Goal: Book appointment/travel/reservation

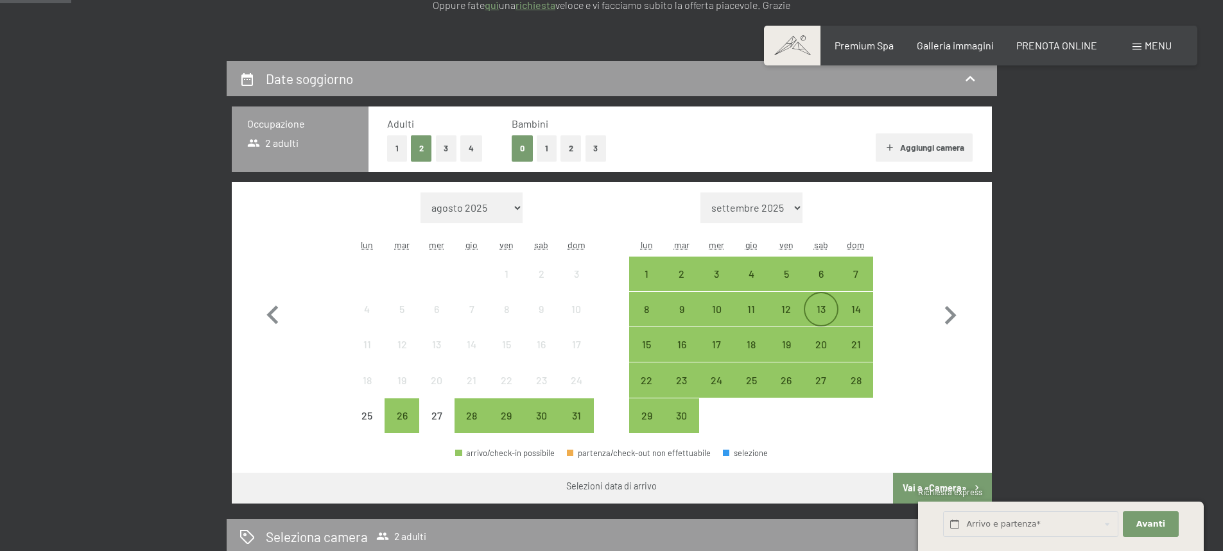
scroll to position [257, 0]
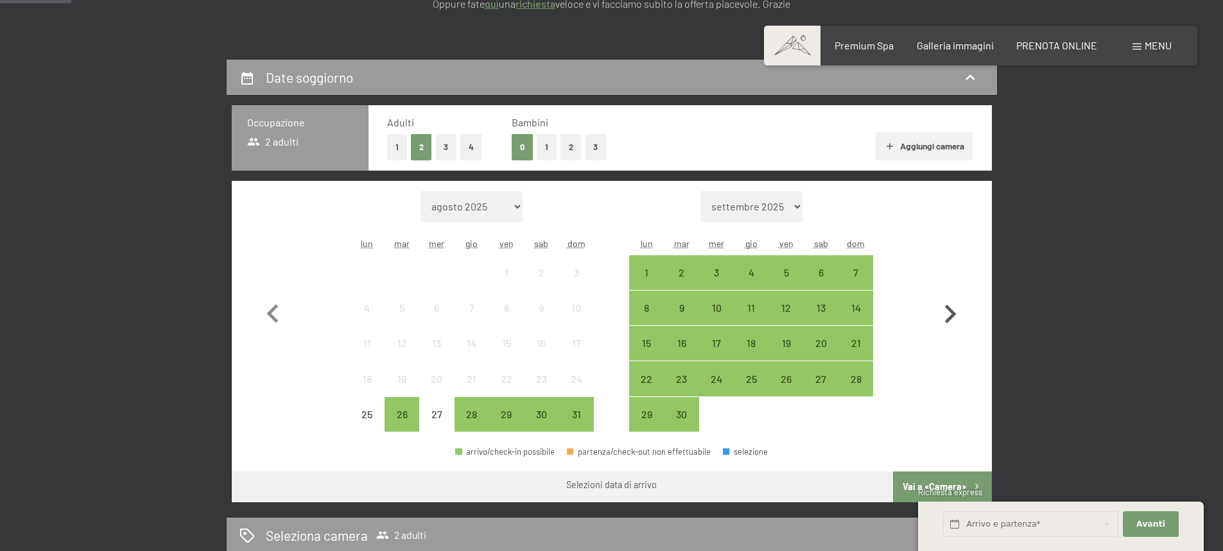
click at [959, 318] on icon "button" at bounding box center [949, 314] width 37 height 37
select select "[DATE]"
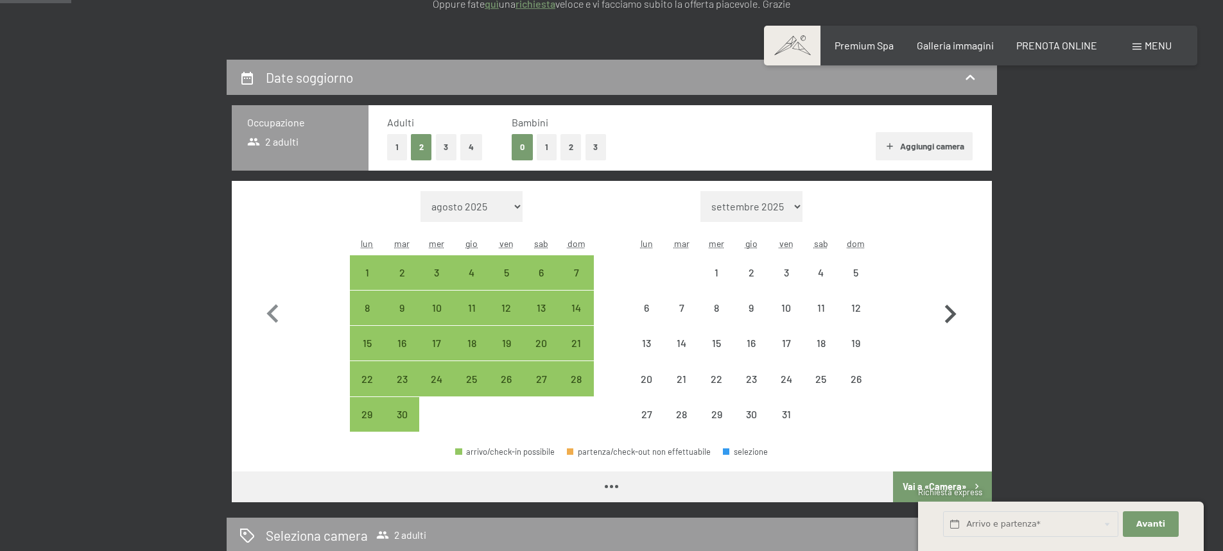
click at [951, 318] on icon "button" at bounding box center [951, 314] width 12 height 19
select select "[DATE]"
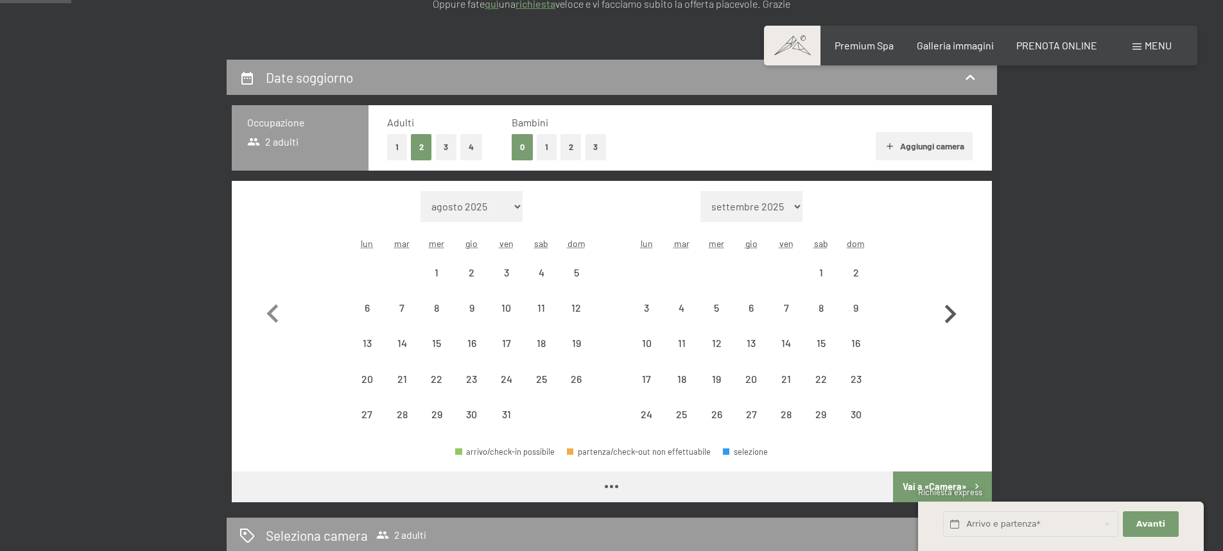
click at [951, 318] on icon "button" at bounding box center [951, 314] width 12 height 19
select select "[DATE]"
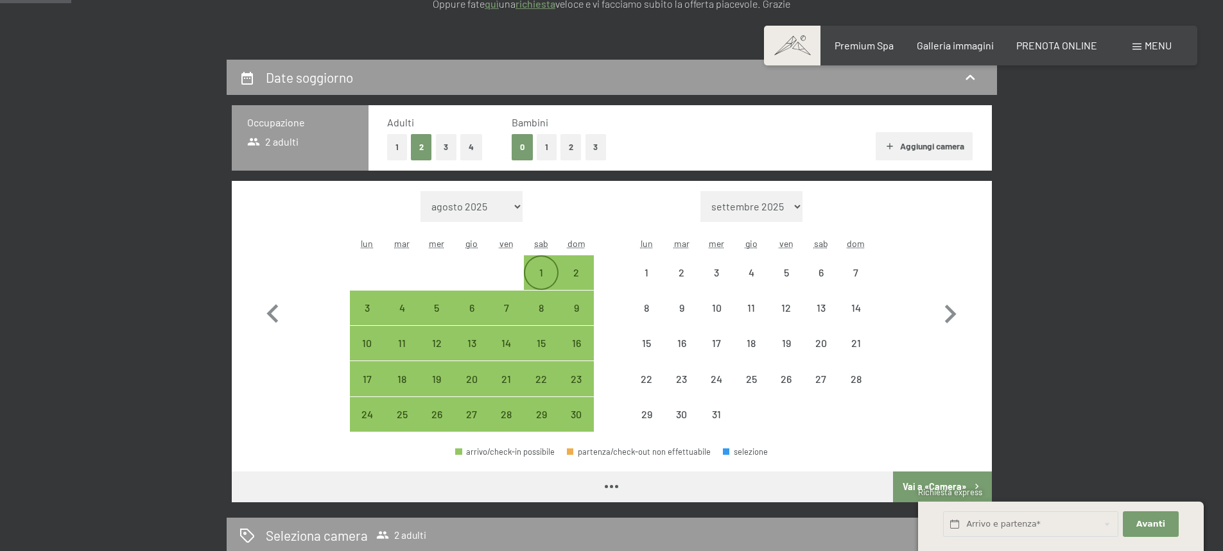
select select "[DATE]"
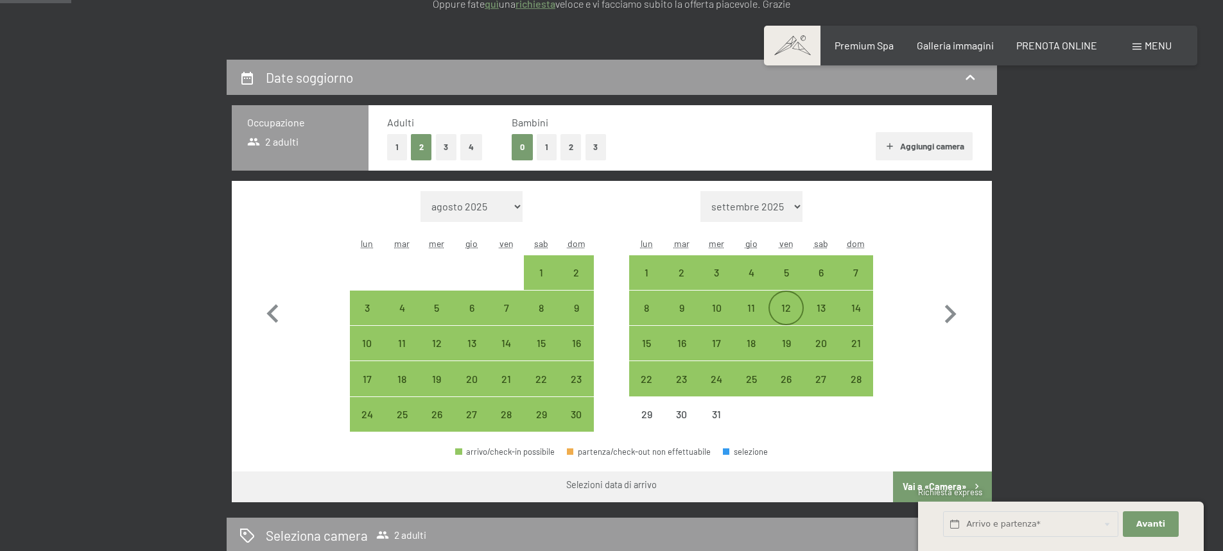
click at [789, 309] on div "12" at bounding box center [785, 319] width 32 height 32
select select "[DATE]"
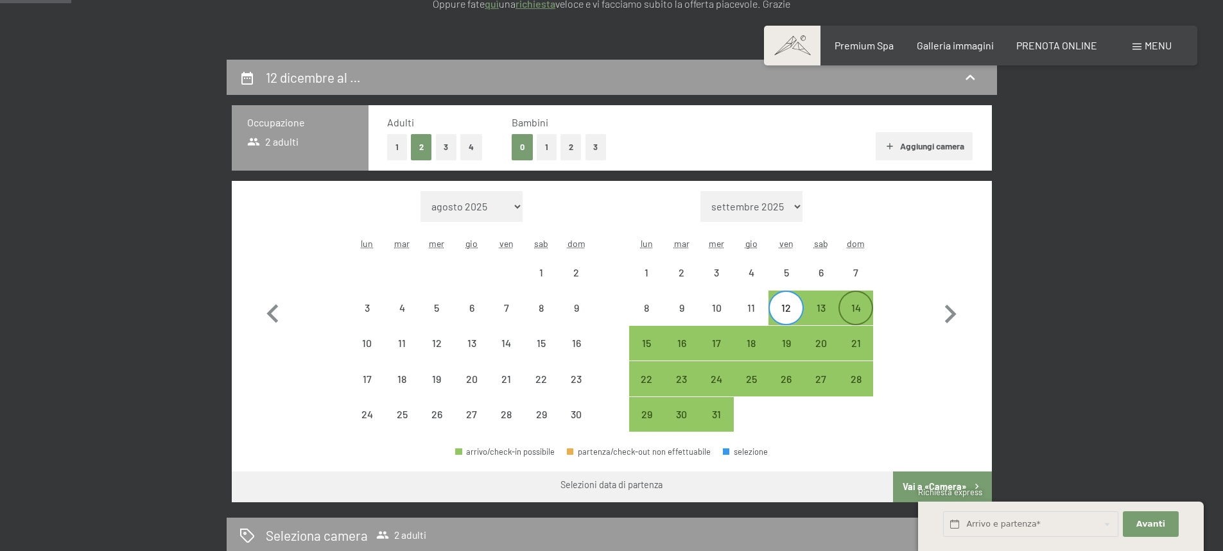
click at [848, 309] on div "14" at bounding box center [855, 319] width 32 height 32
select select "[DATE]"
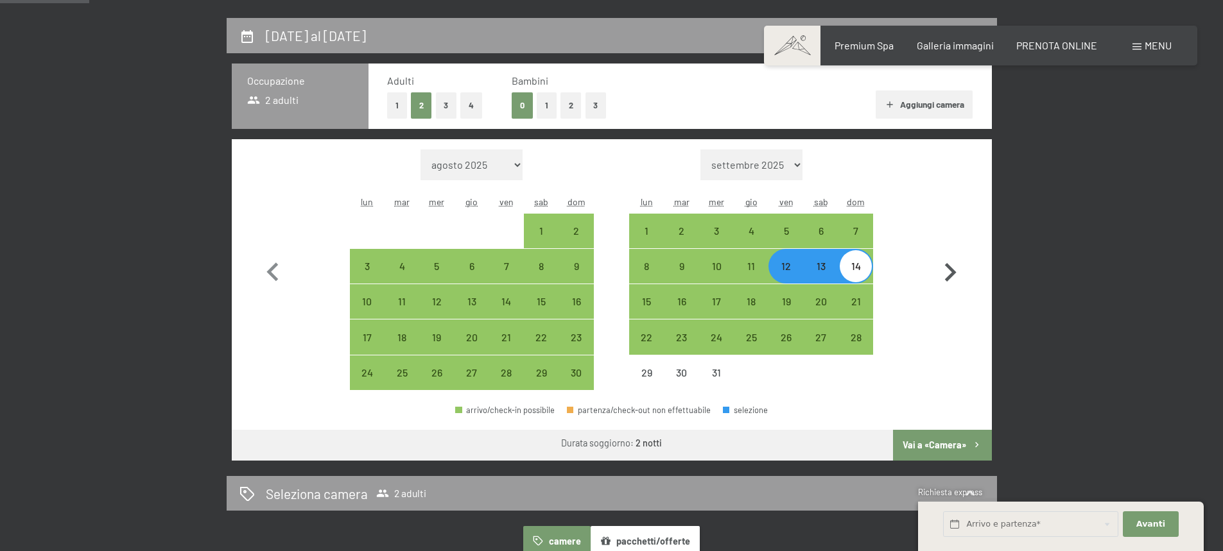
scroll to position [321, 0]
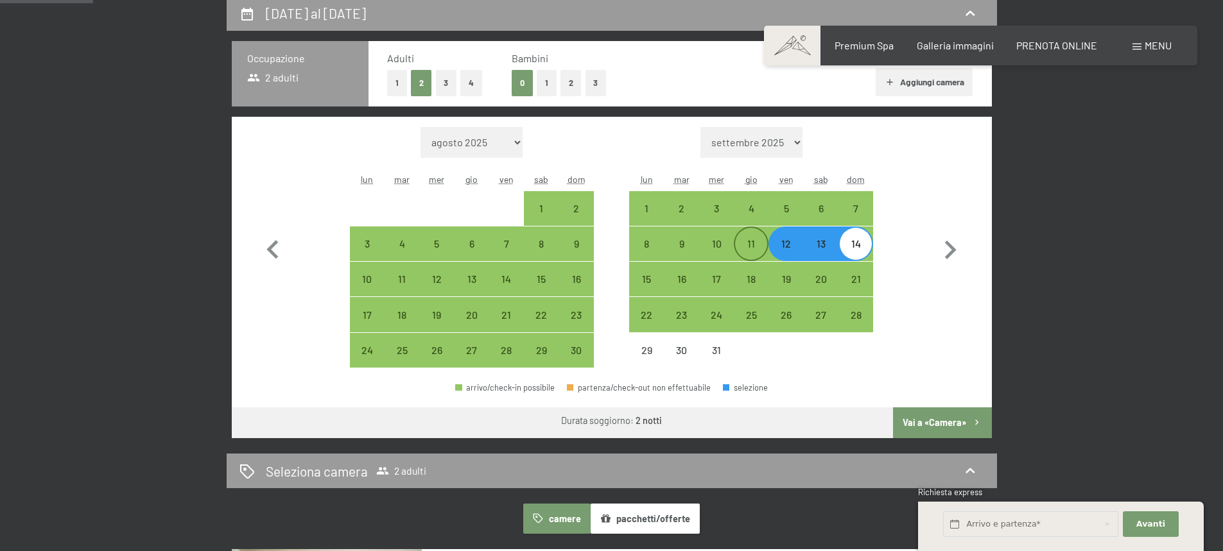
click at [745, 252] on div "11" at bounding box center [751, 255] width 32 height 32
select select "[DATE]"
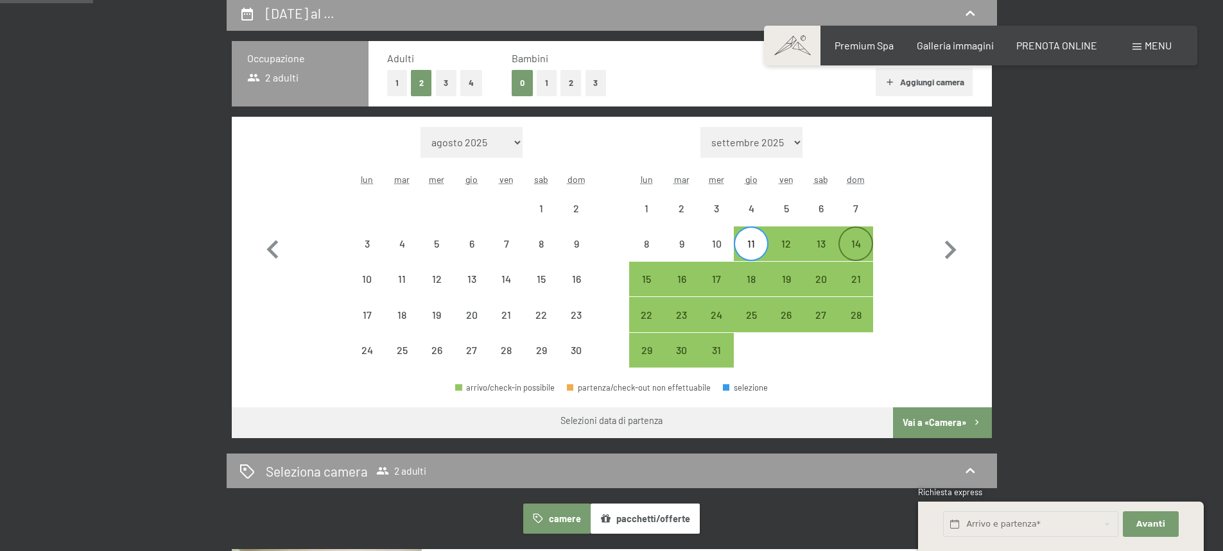
click at [868, 246] on div "14" at bounding box center [855, 255] width 32 height 32
select select "[DATE]"
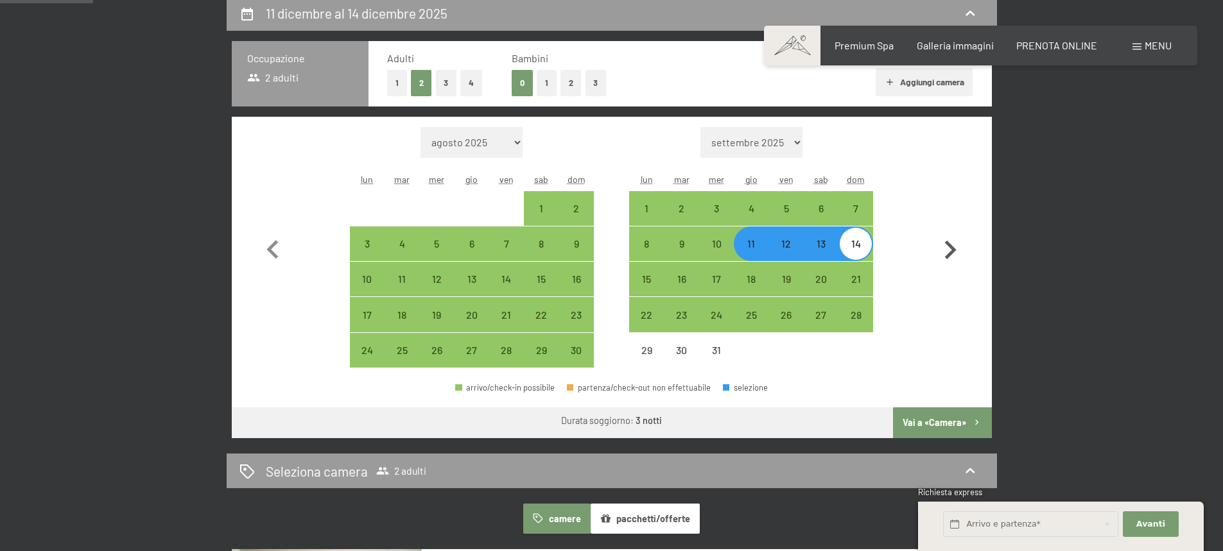
click at [952, 248] on icon "button" at bounding box center [951, 250] width 12 height 19
select select "[DATE]"
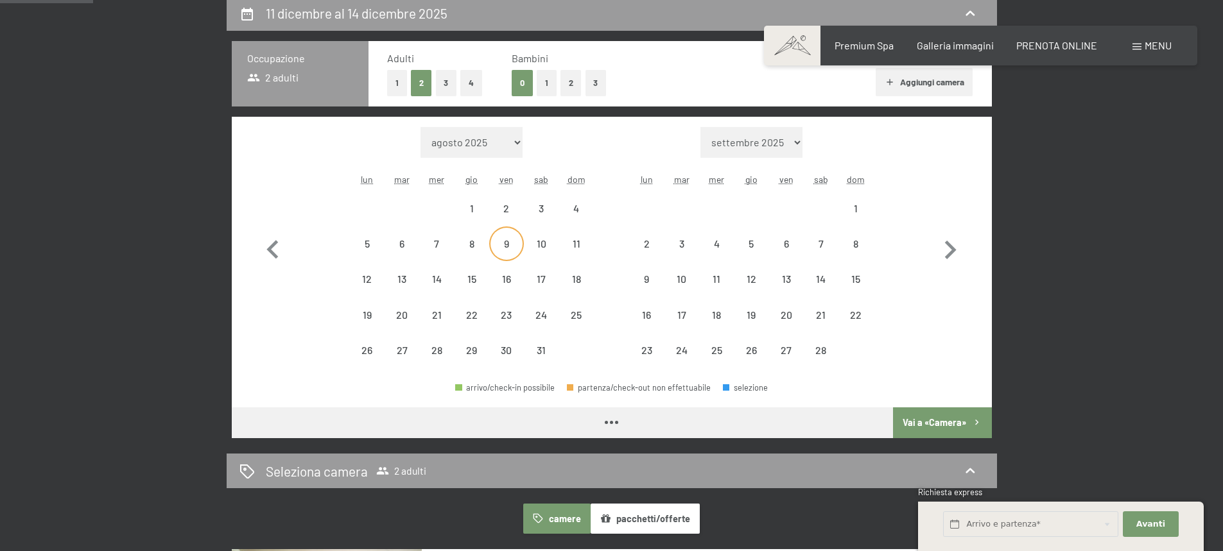
select select "[DATE]"
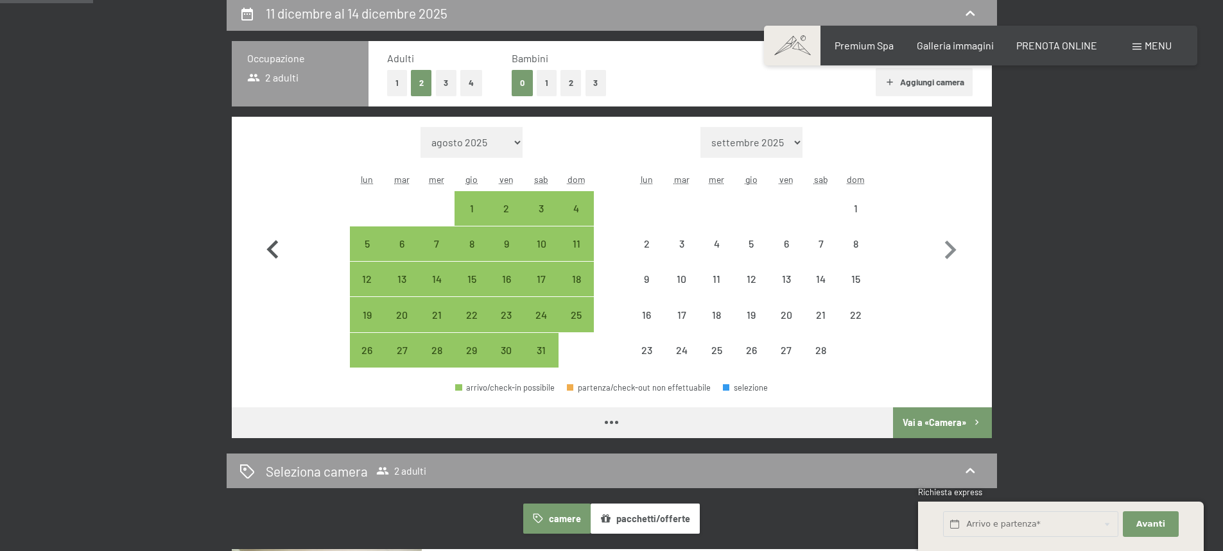
select select "[DATE]"
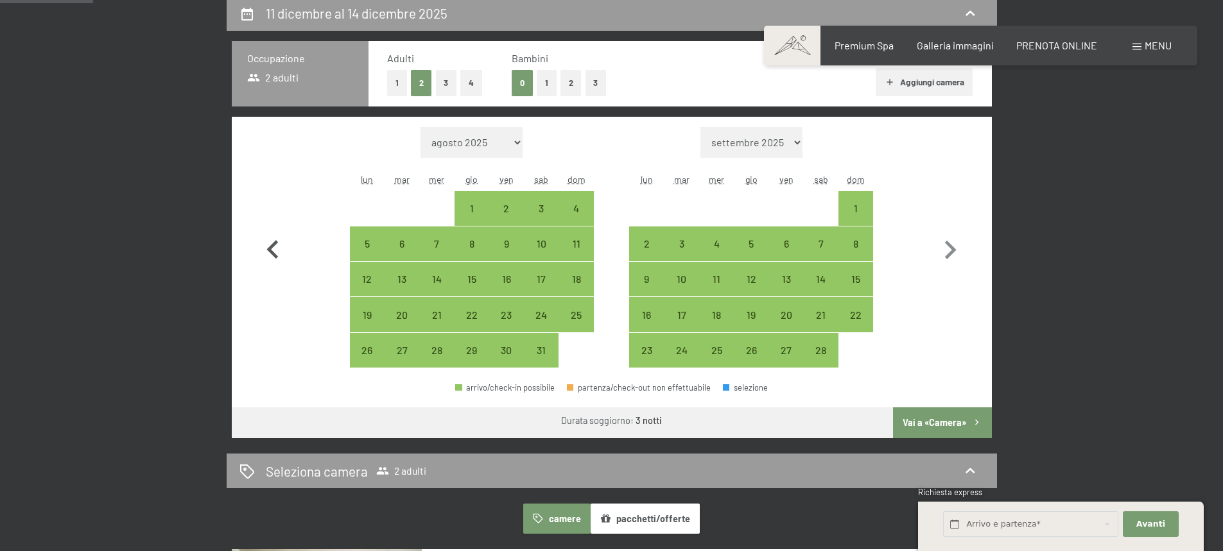
click at [264, 249] on icon "button" at bounding box center [272, 250] width 37 height 37
select select "[DATE]"
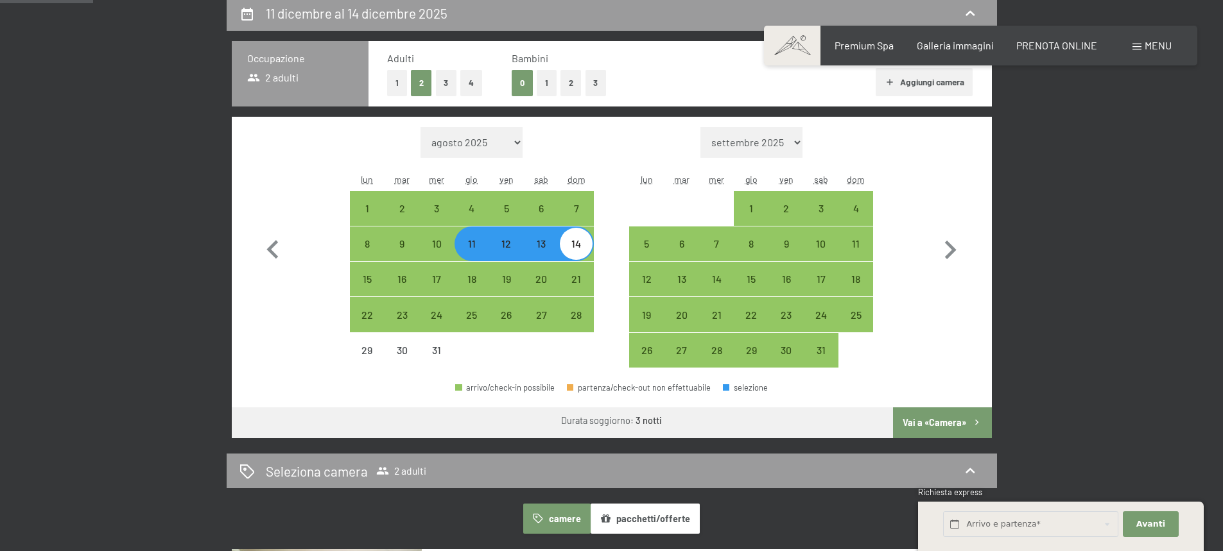
click at [931, 426] on button "Vai a «Camera»" at bounding box center [942, 423] width 98 height 31
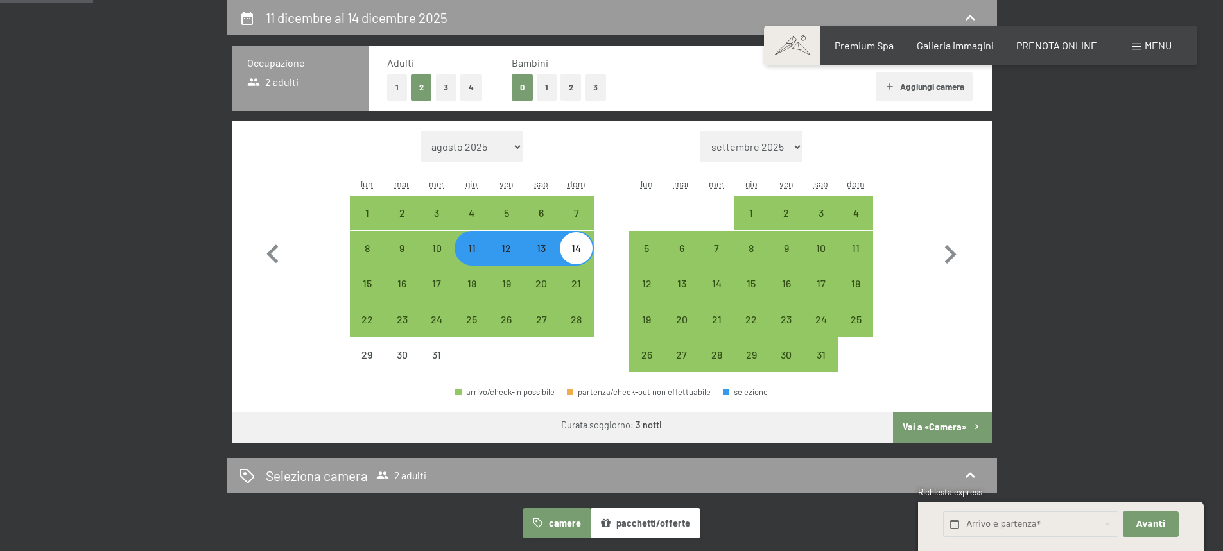
select select "[DATE]"
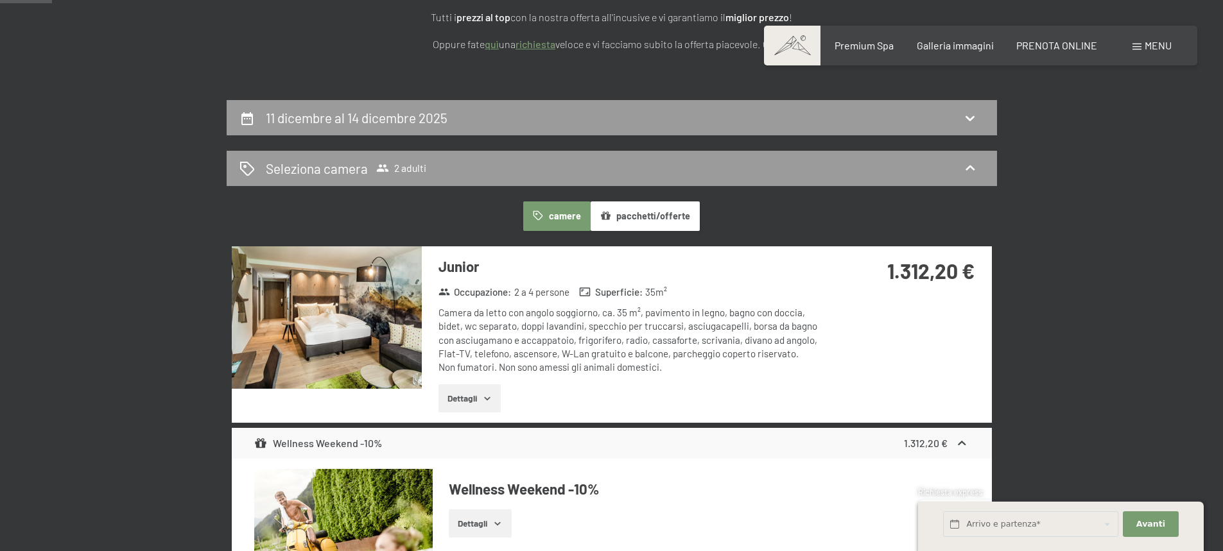
scroll to position [0, 0]
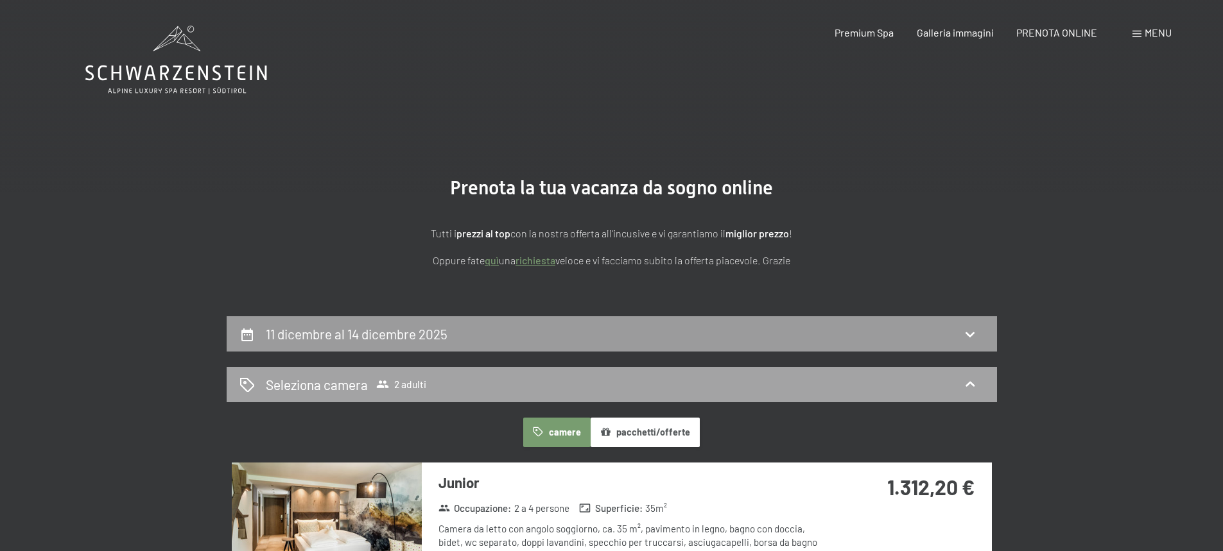
click at [581, 384] on div "Seleziona camera 2 adulti" at bounding box center [611, 384] width 744 height 19
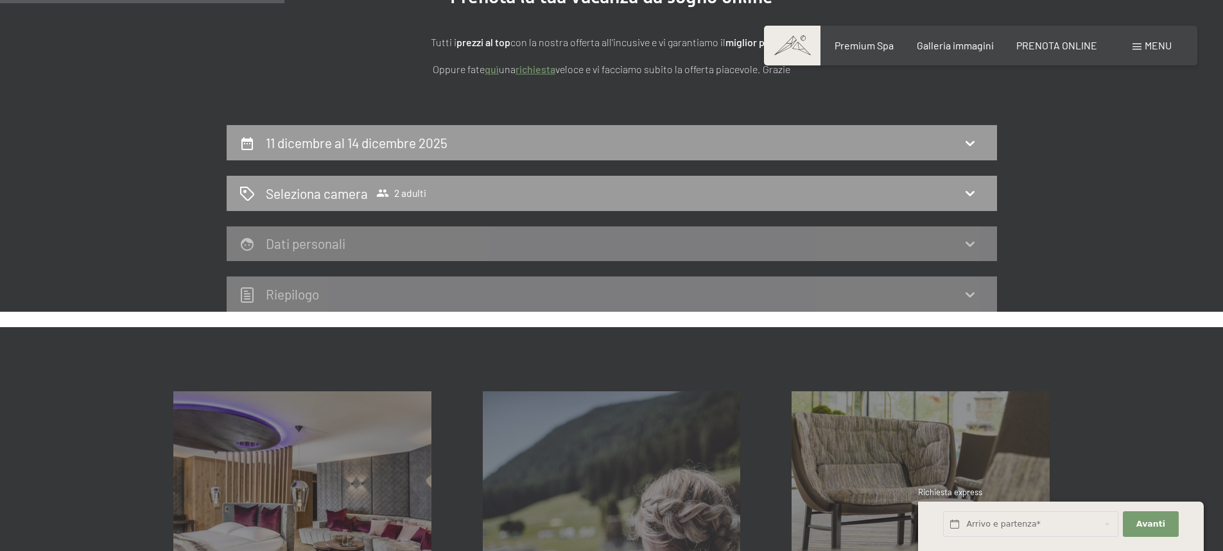
scroll to position [193, 0]
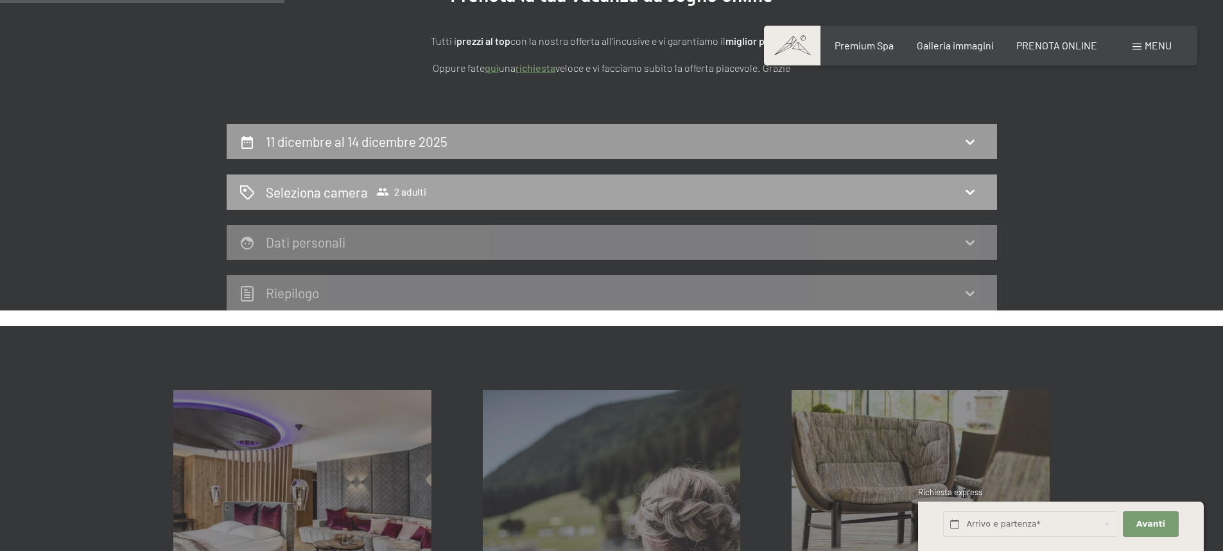
click at [526, 196] on div "Seleziona camera 2 adulti" at bounding box center [611, 192] width 744 height 19
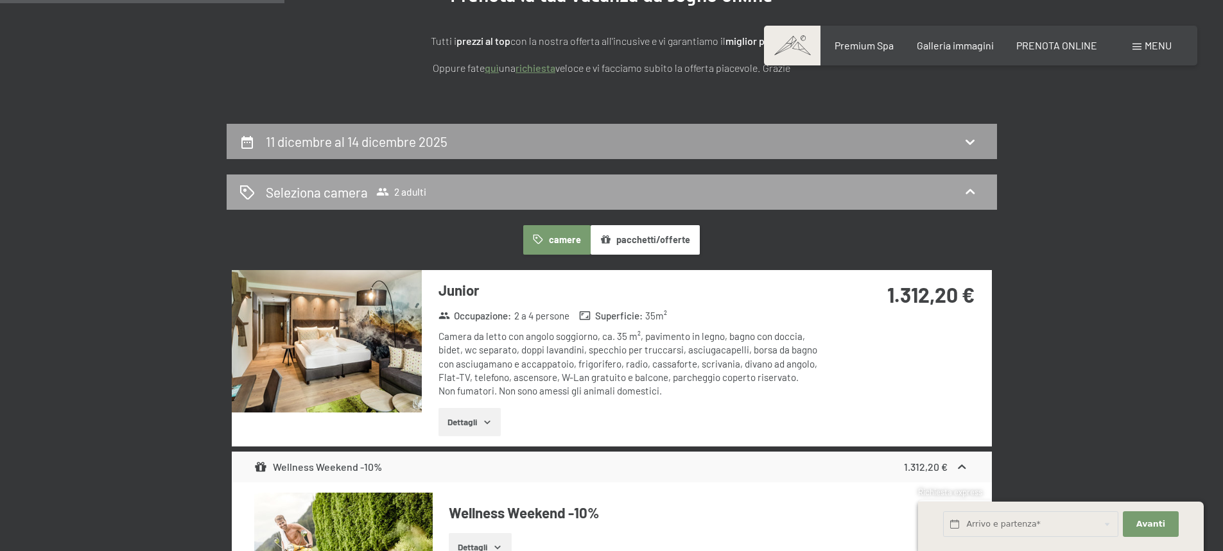
click at [528, 196] on div "Seleziona camera 2 adulti" at bounding box center [611, 192] width 744 height 19
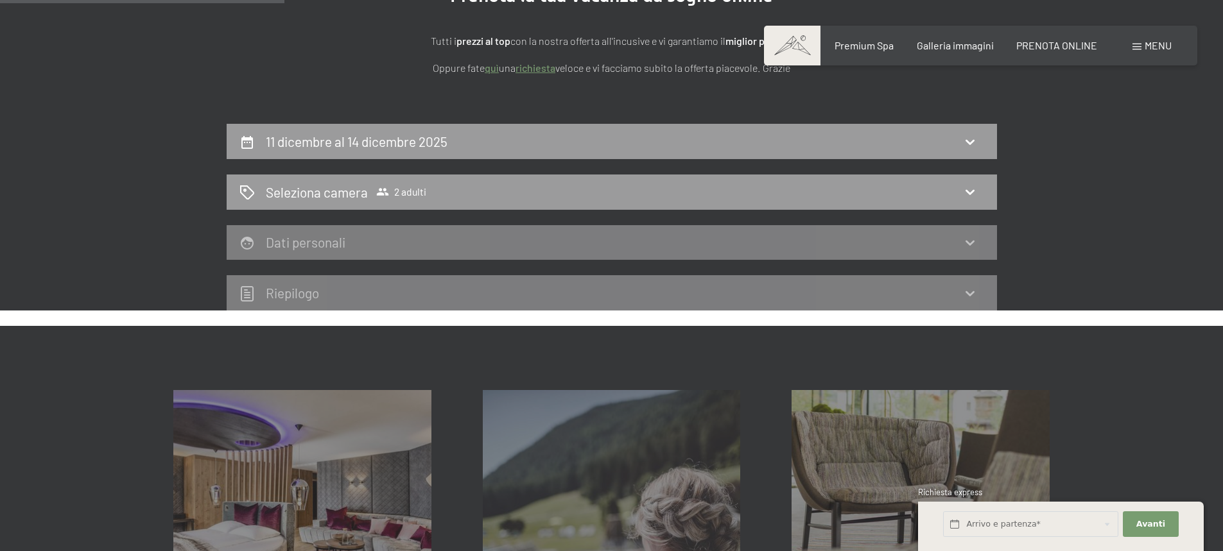
click at [504, 242] on div "Dati personali" at bounding box center [611, 242] width 744 height 19
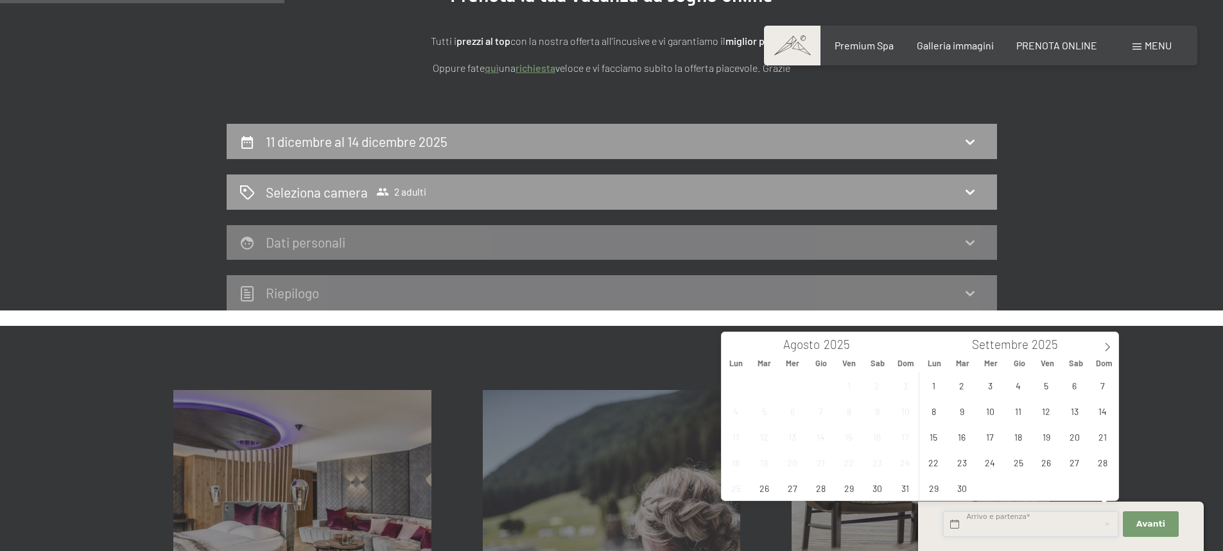
click at [1080, 519] on input "text" at bounding box center [1030, 525] width 175 height 26
click at [1105, 345] on icon at bounding box center [1107, 347] width 9 height 9
click at [1026, 408] on span "11" at bounding box center [1018, 411] width 25 height 25
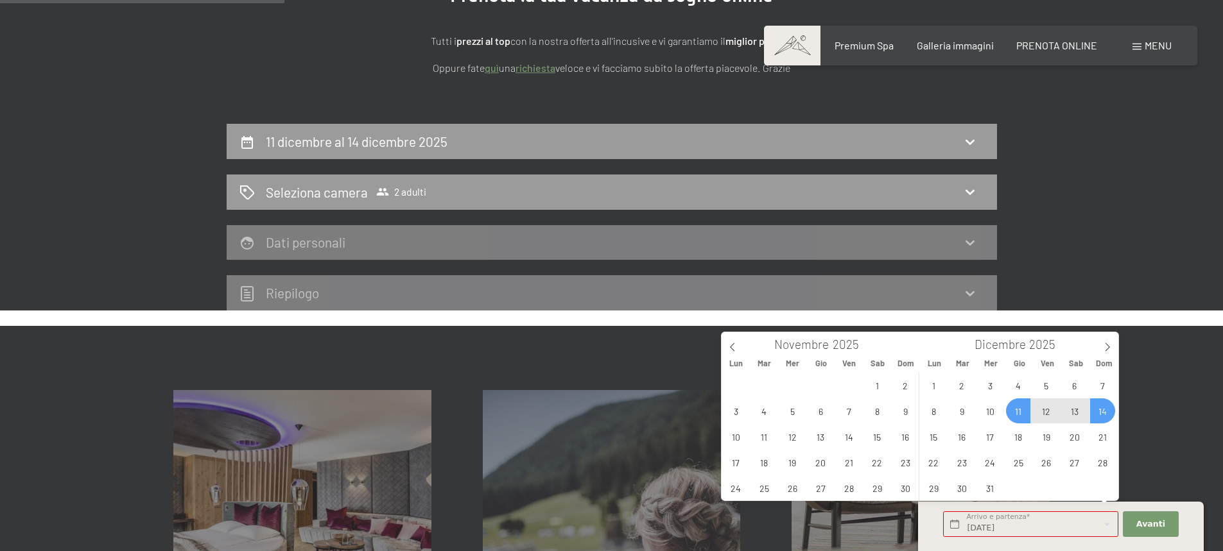
click at [1105, 409] on span "14" at bounding box center [1102, 411] width 25 height 25
type input "[DATE] - [DATE]"
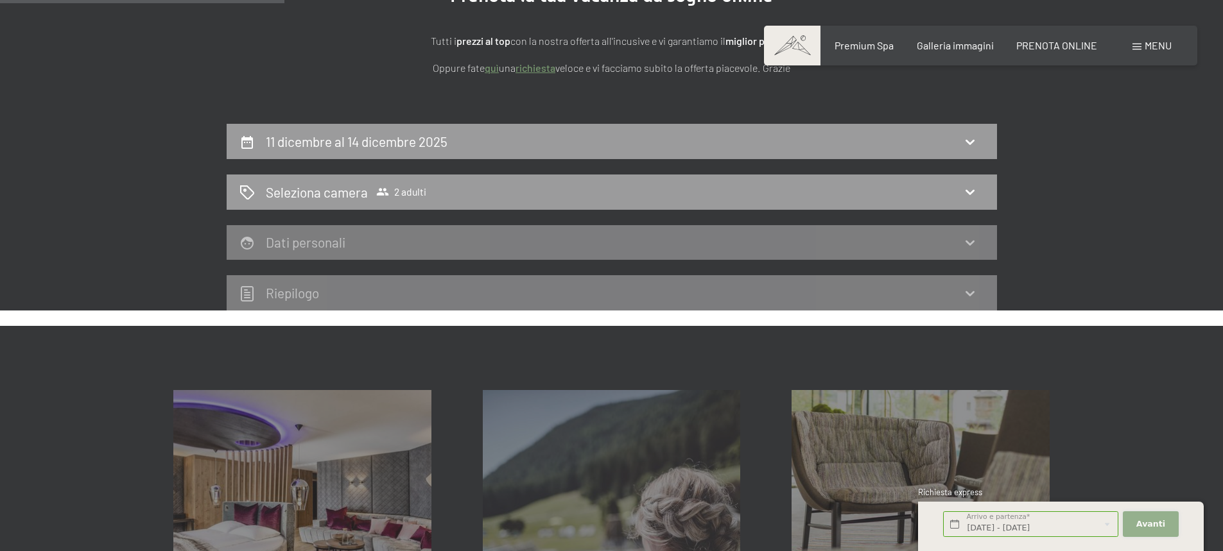
click at [1157, 524] on span "Avanti" at bounding box center [1150, 525] width 29 height 12
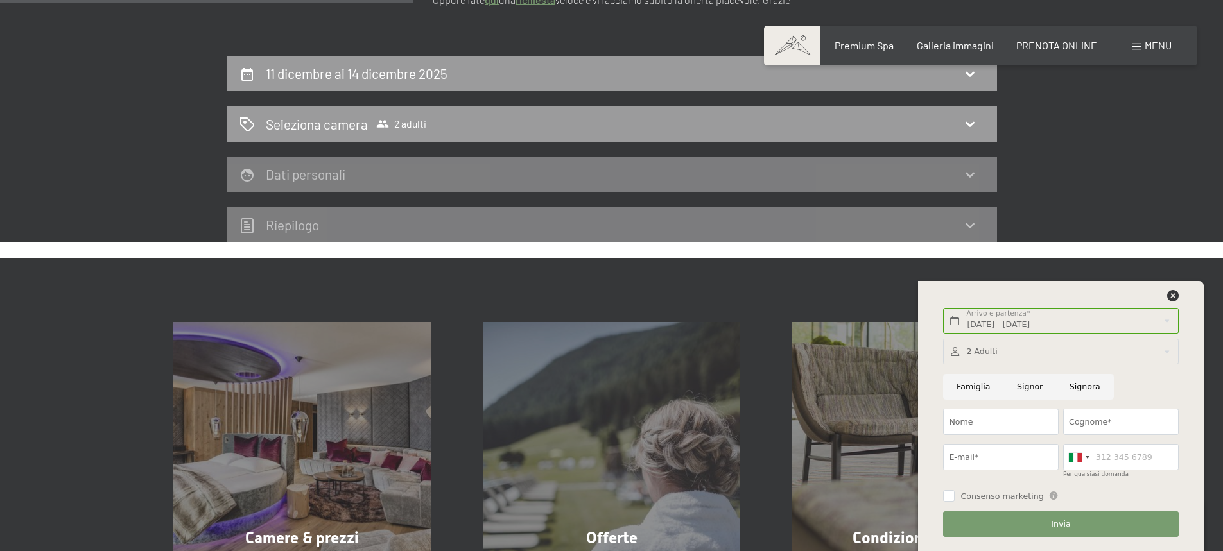
scroll to position [321, 0]
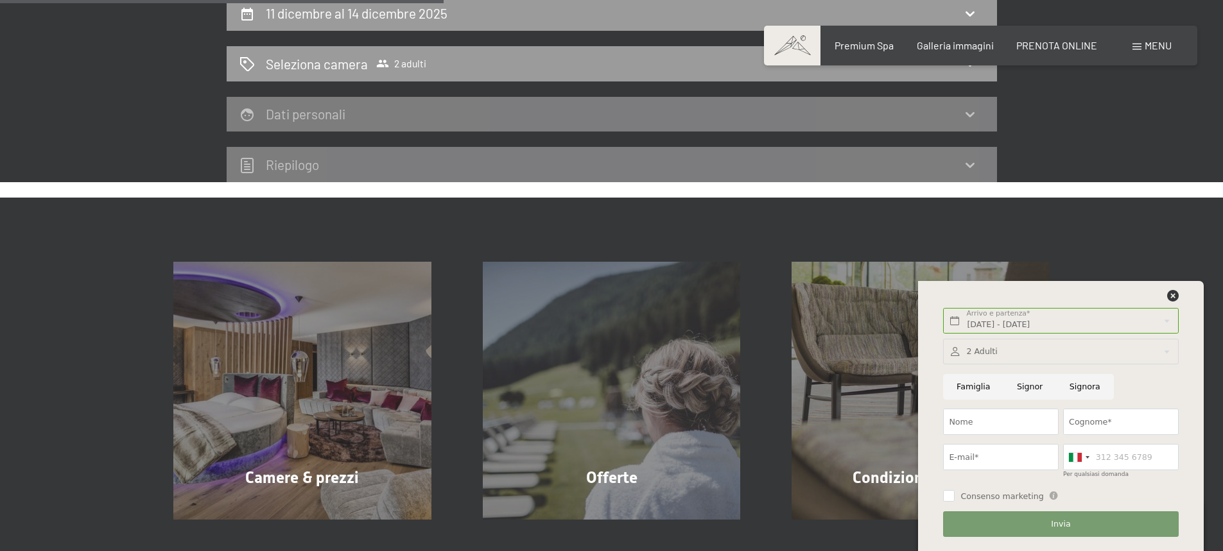
click at [1015, 345] on div at bounding box center [1060, 352] width 235 height 26
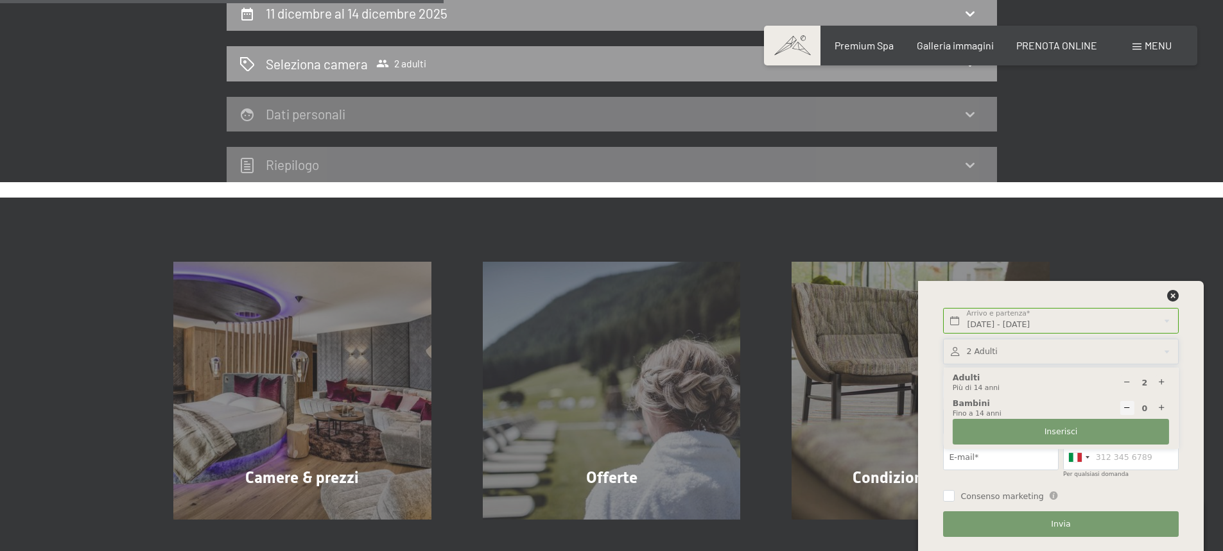
click at [1163, 407] on icon at bounding box center [1161, 408] width 8 height 8
type input "1"
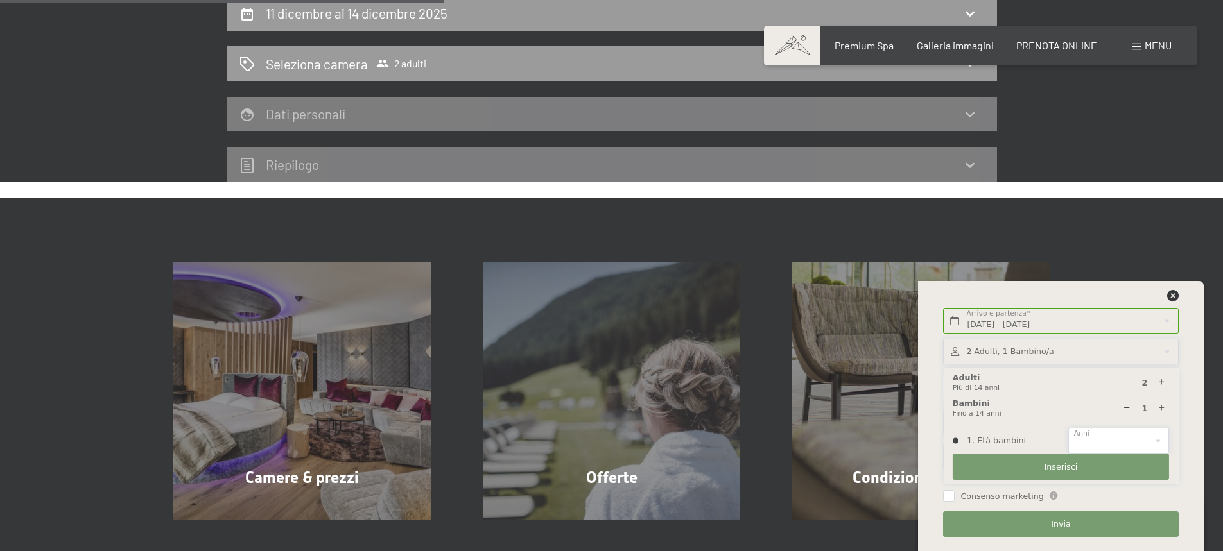
click at [1135, 438] on select "0 1 2 3 4 5 6 7 8 9 10 11 12 13 14" at bounding box center [1118, 441] width 101 height 26
select select "4"
click at [1068, 428] on select "0 1 2 3 4 5 6 7 8 9 10 11 12 13 14" at bounding box center [1118, 441] width 101 height 26
click at [1108, 467] on button "Inserisci" at bounding box center [1060, 467] width 216 height 26
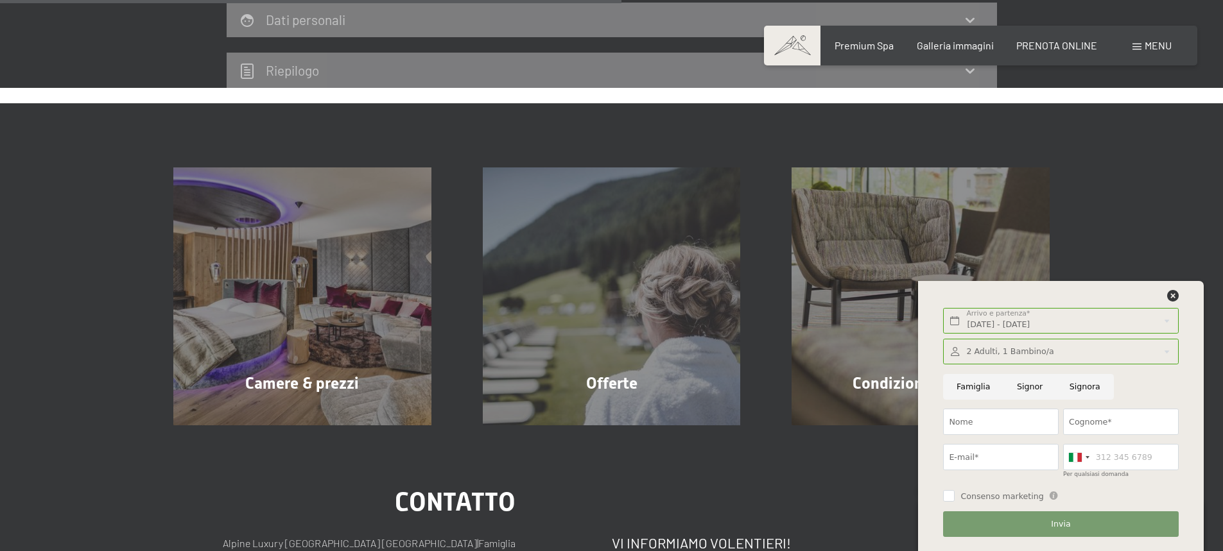
scroll to position [449, 0]
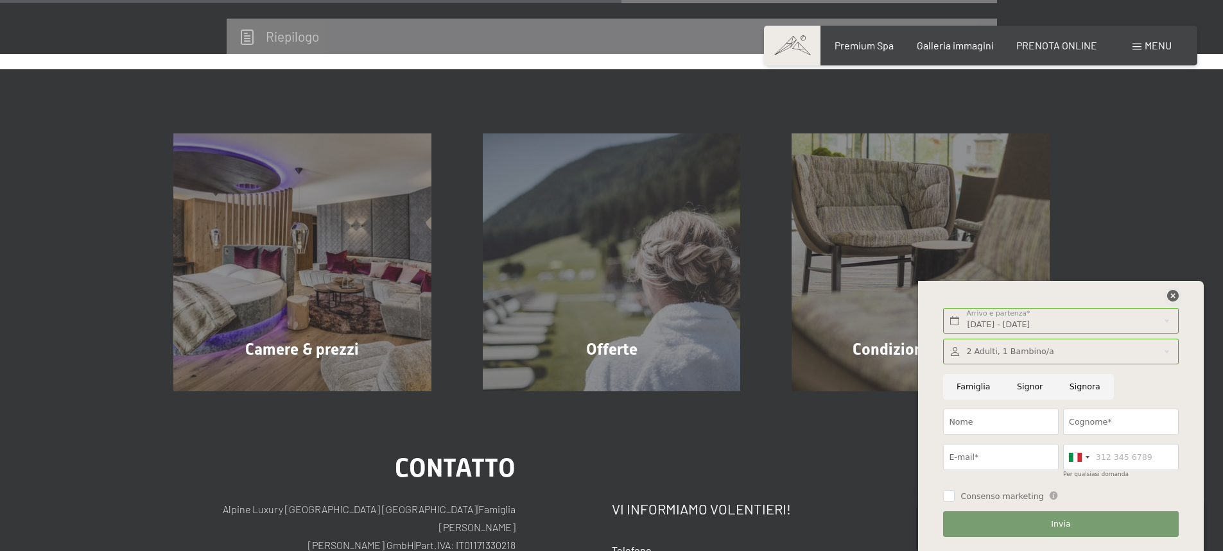
click at [1175, 293] on icon at bounding box center [1173, 296] width 12 height 12
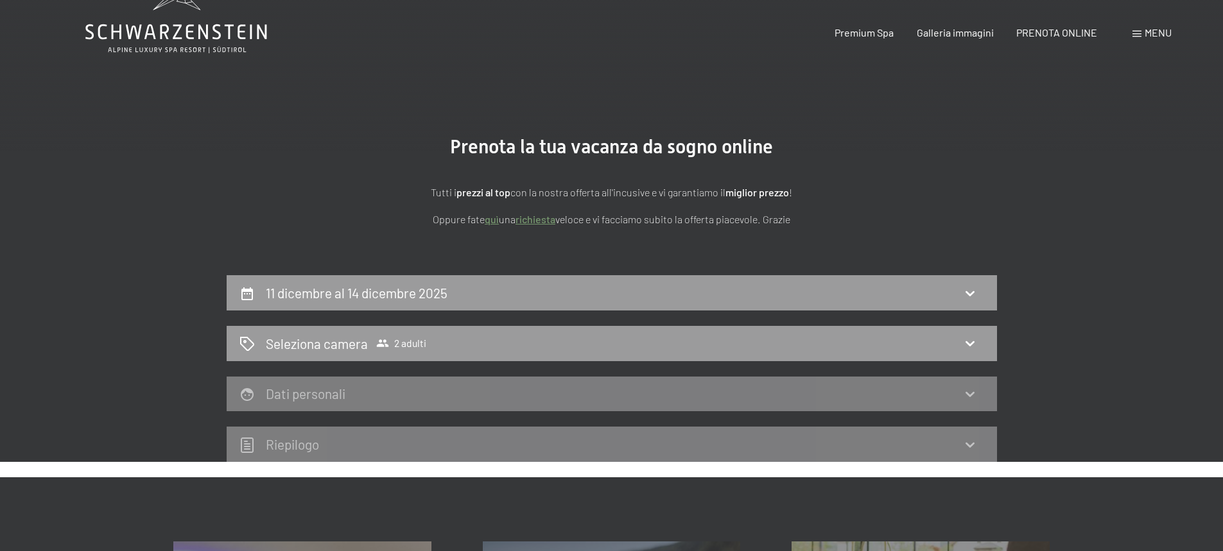
scroll to position [64, 0]
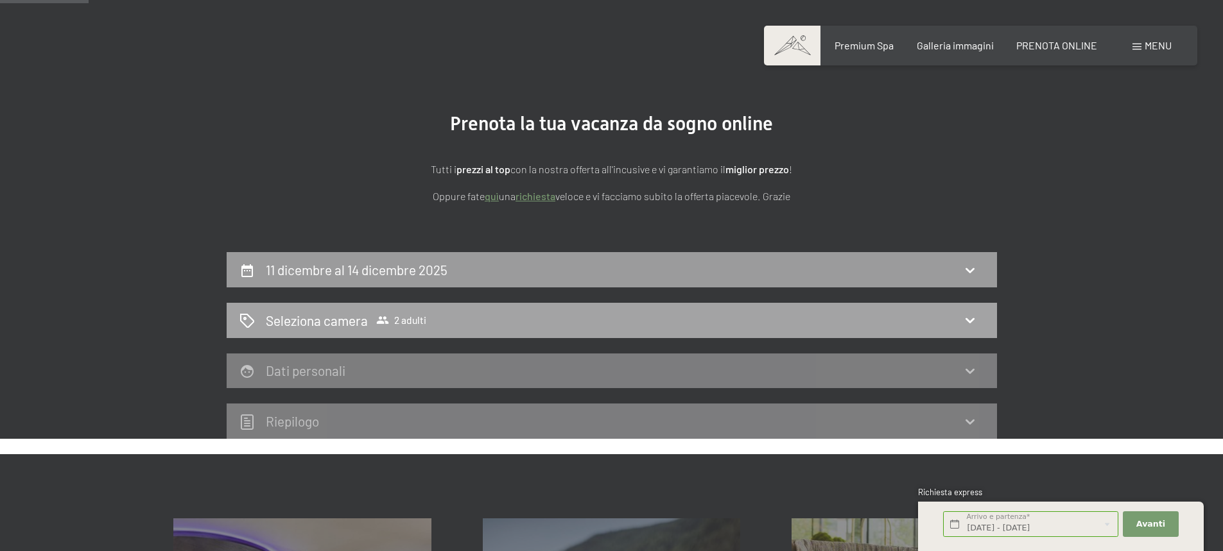
click at [970, 318] on icon at bounding box center [969, 320] width 15 height 15
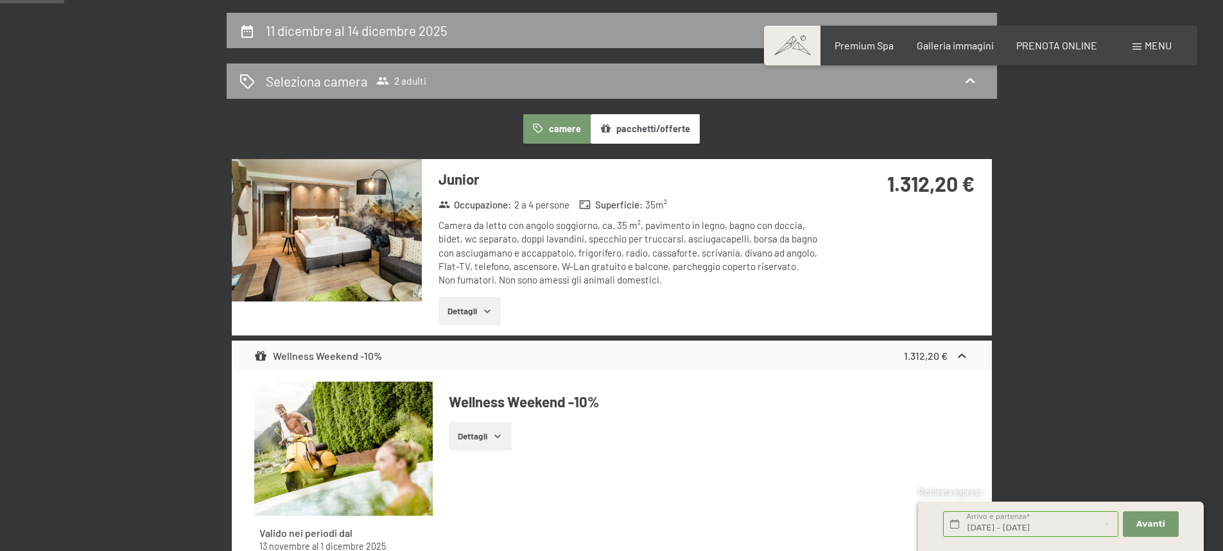
scroll to position [321, 0]
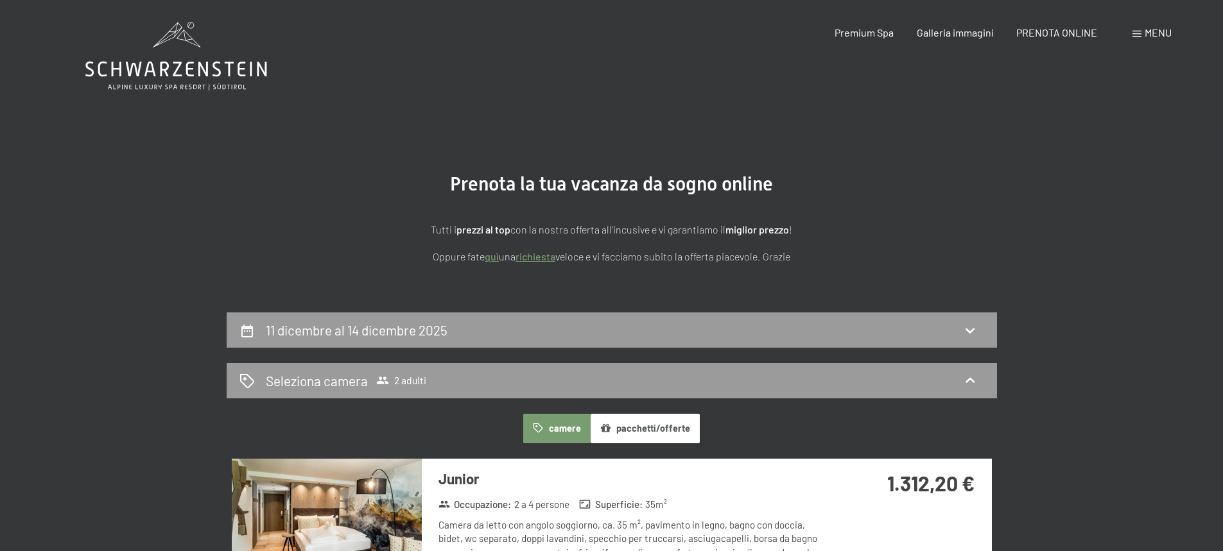
scroll to position [0, 0]
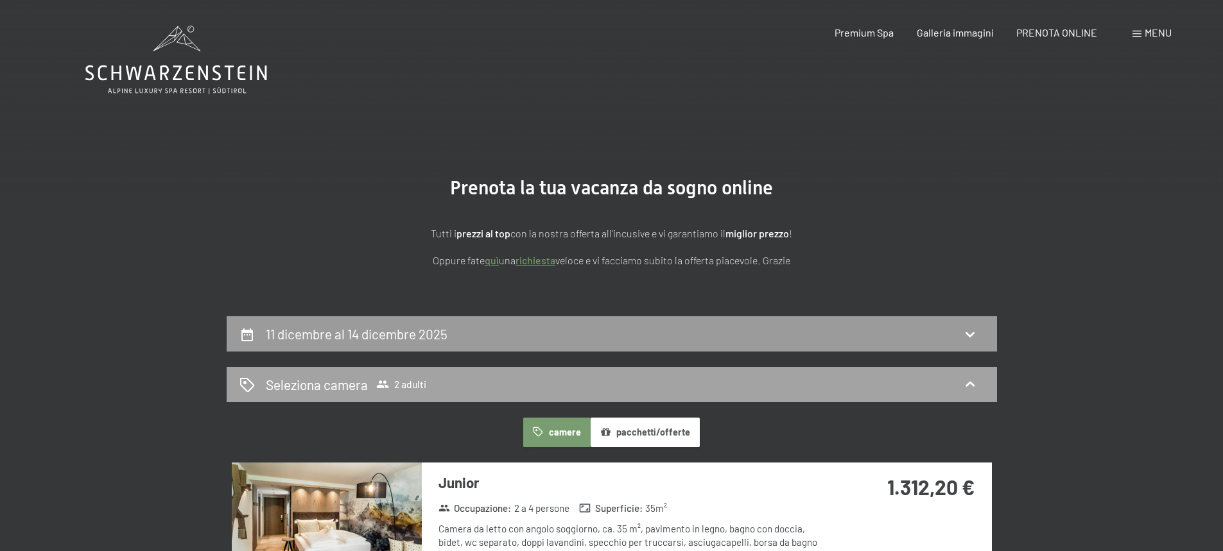
click at [909, 397] on div "Seleziona camera 2 adulti" at bounding box center [612, 384] width 770 height 35
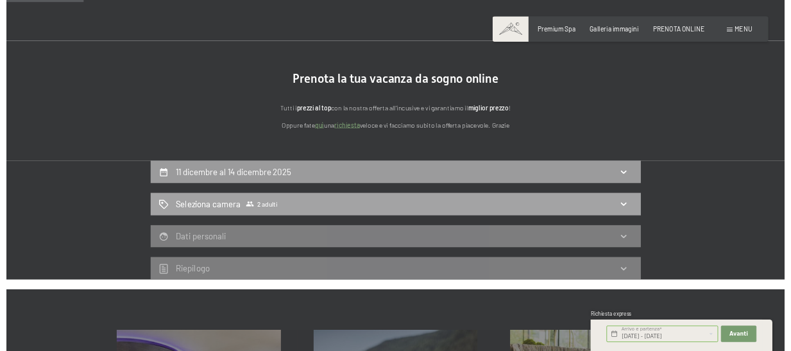
scroll to position [128, 0]
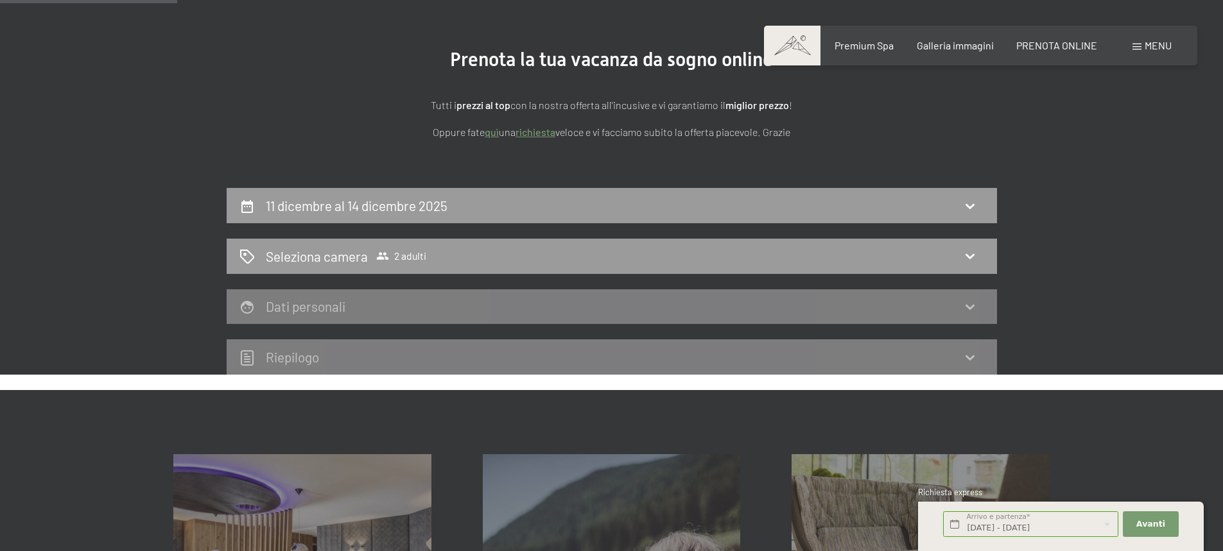
click at [824, 94] on div "Tutti i prezzi al top con la nostra offerta all'incusive e vi garantiamo il mig…" at bounding box center [612, 105] width 642 height 69
drag, startPoint x: 78, startPoint y: 185, endPoint x: 101, endPoint y: 204, distance: 30.2
click at [78, 185] on section "Prenota la tua vacanza da sogno online Tutti i prezzi al top con la nostra offe…" at bounding box center [611, 94] width 1223 height 188
click at [73, 222] on div "[DATE] al [DATE] Seleziona camera 2 adulti Dati personali Riepilogo" at bounding box center [611, 281] width 1223 height 187
drag, startPoint x: 137, startPoint y: 169, endPoint x: 176, endPoint y: 144, distance: 46.7
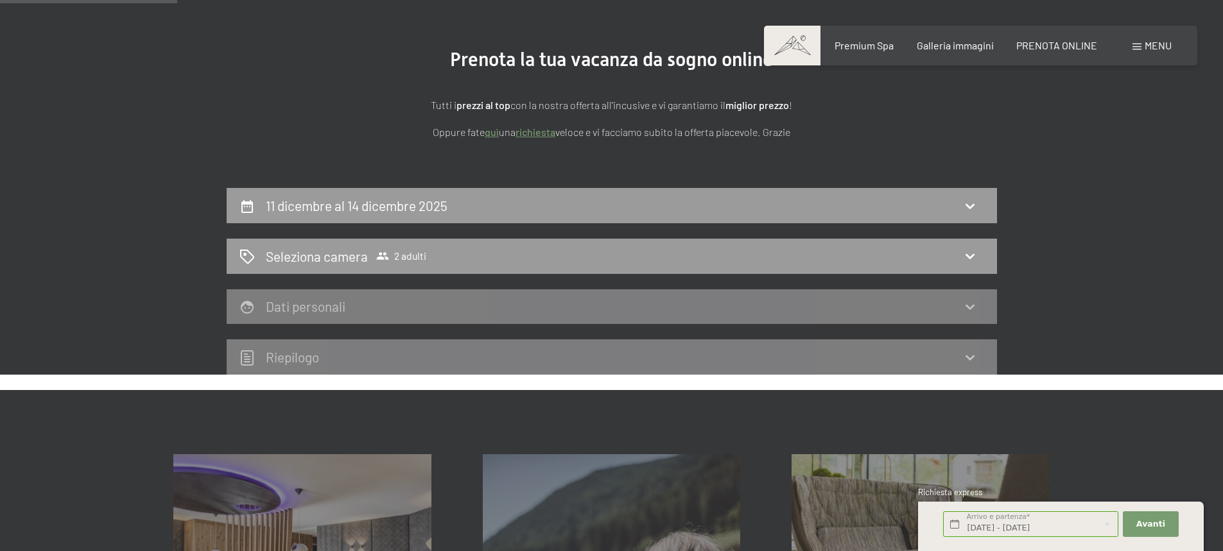
click at [137, 169] on section "Prenota la tua vacanza da sogno online Tutti i prezzi al top con la nostra offe…" at bounding box center [611, 94] width 1223 height 188
